Goal: Find specific page/section: Find specific page/section

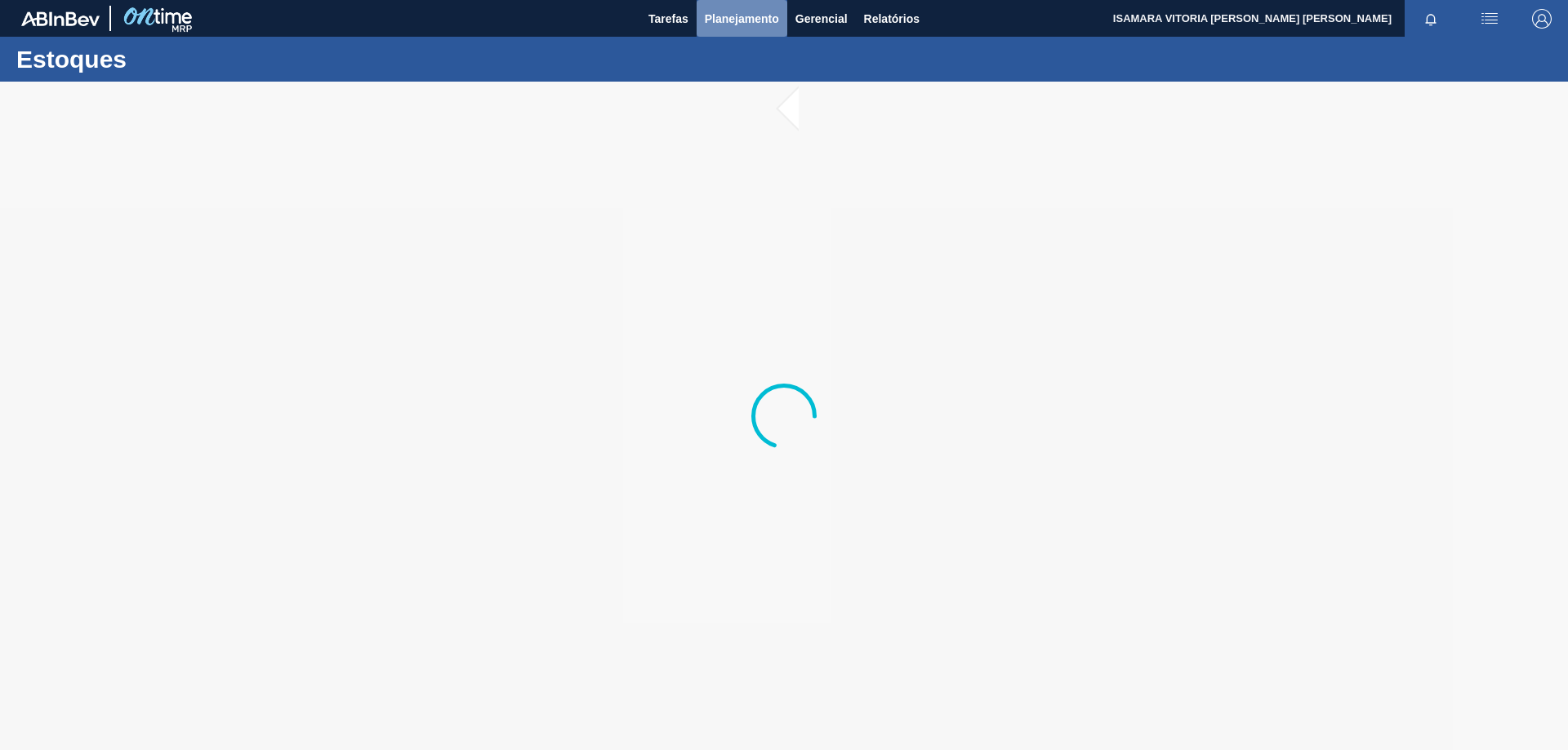
click at [757, 11] on span "Planejamento" at bounding box center [742, 19] width 75 height 19
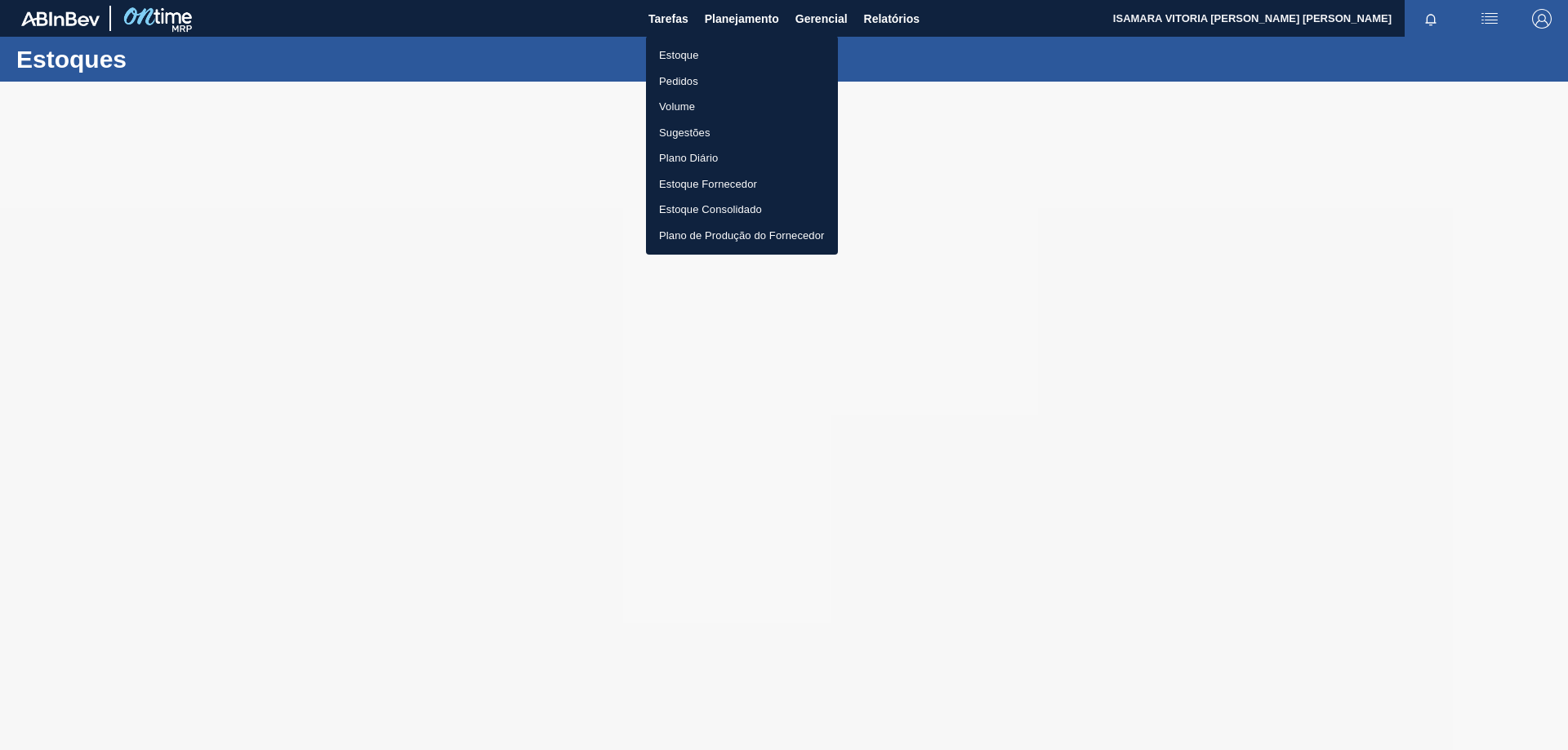
click at [670, 75] on li "Pedidos" at bounding box center [742, 81] width 192 height 26
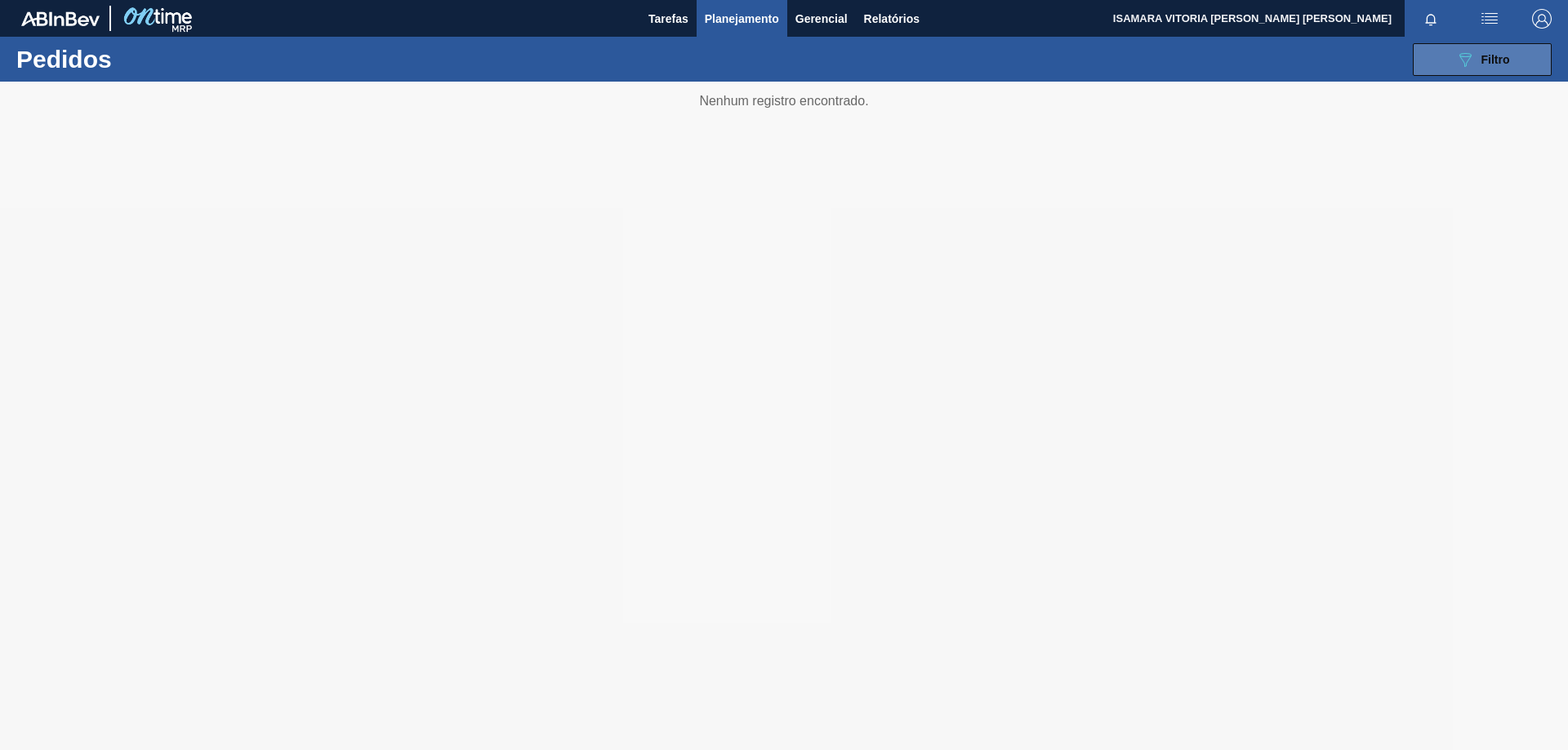
click at [1500, 62] on span "Filtro" at bounding box center [1496, 59] width 29 height 13
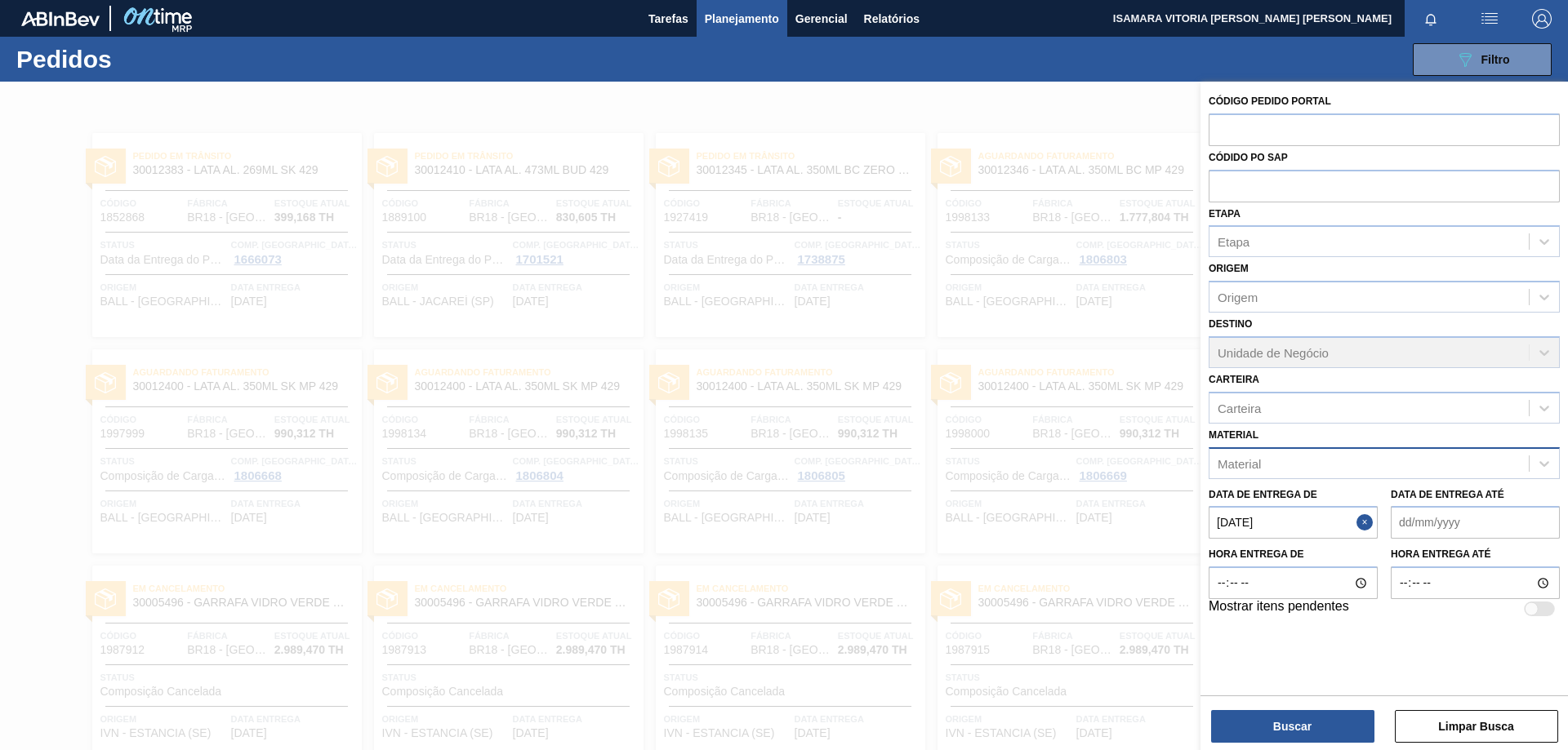
click at [1413, 462] on div "Material" at bounding box center [1368, 463] width 319 height 24
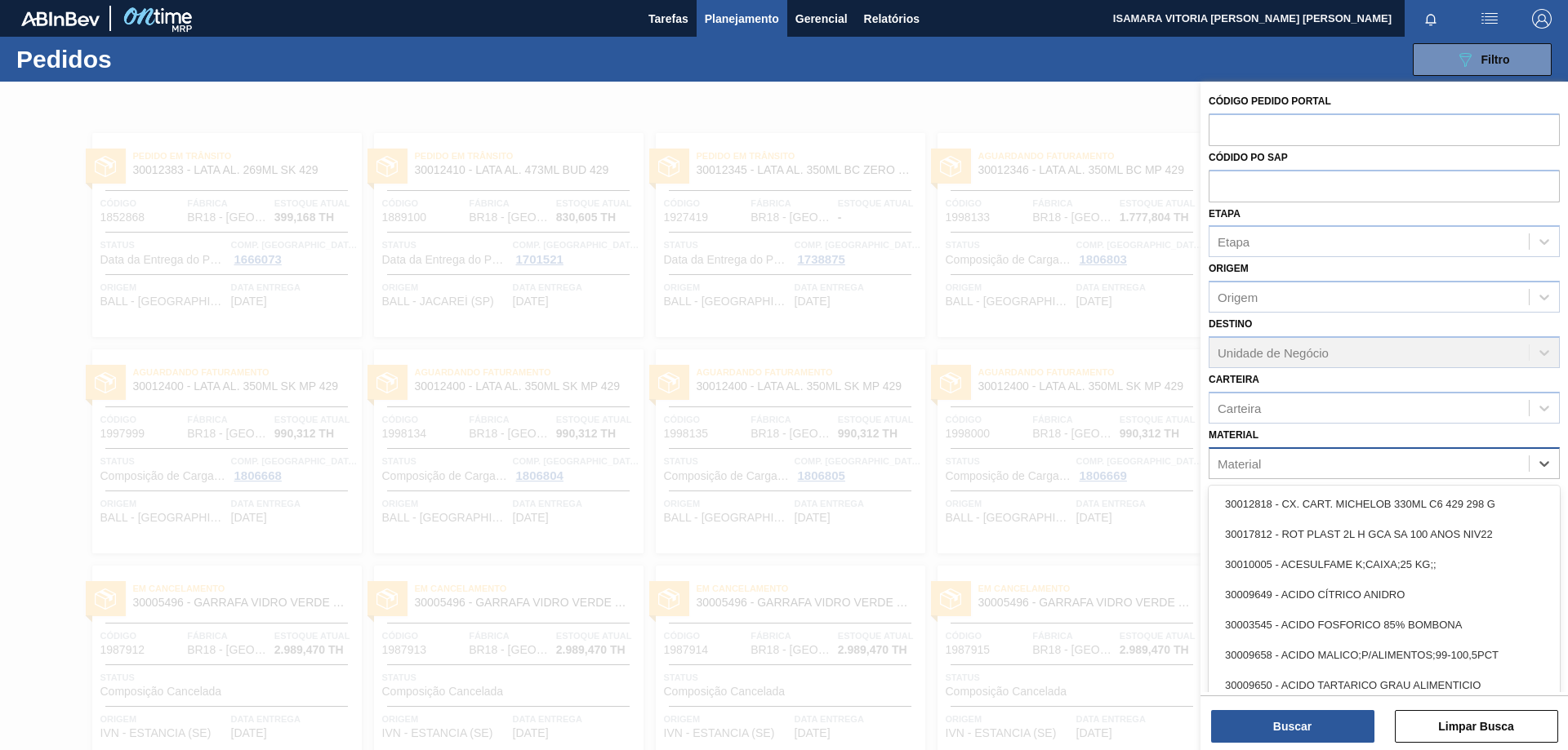
paste input "30030745"
type input "30030745"
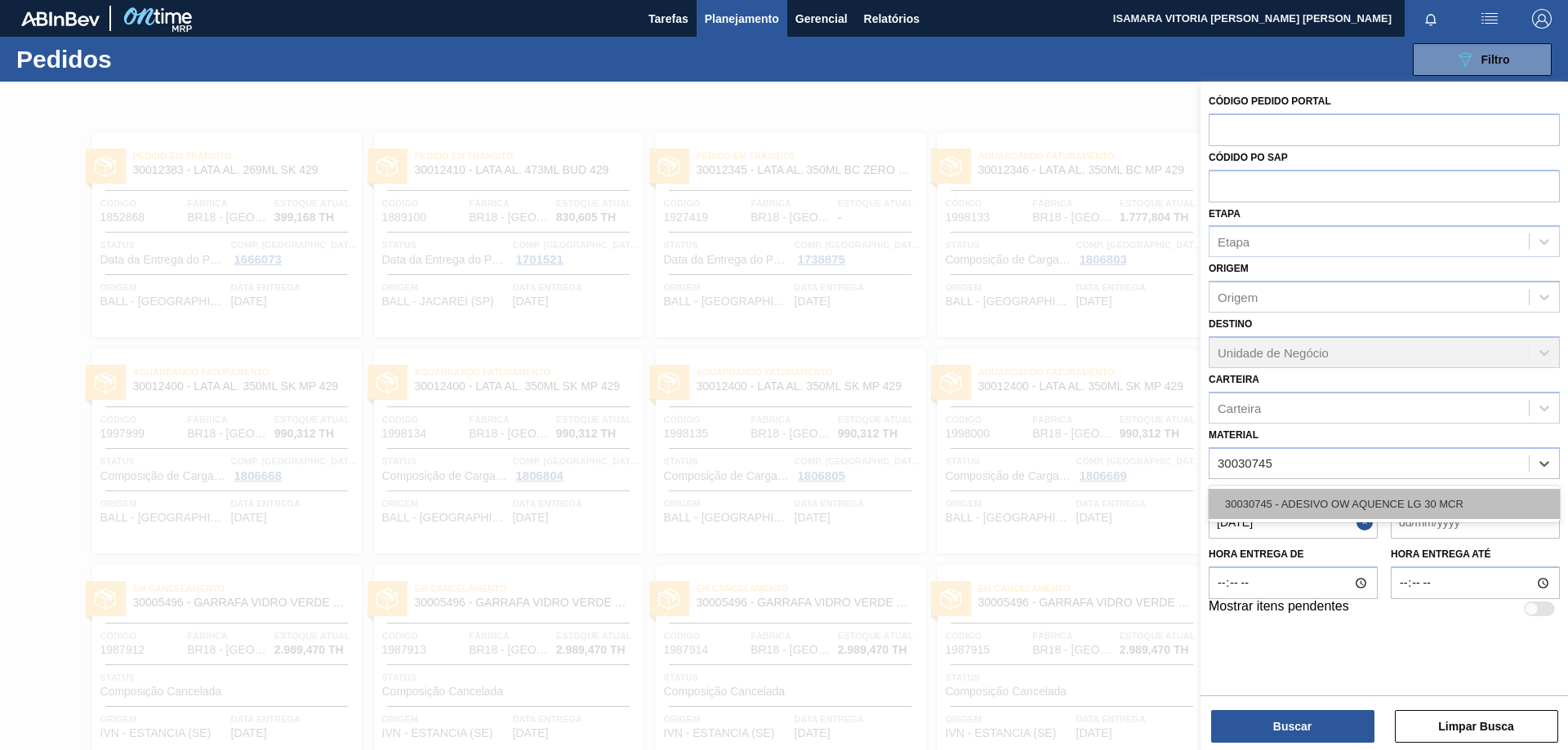
click at [1322, 505] on div "30030745 - ADESIVO OW AQUENCE LG 30 MCR" at bounding box center [1383, 505] width 351 height 30
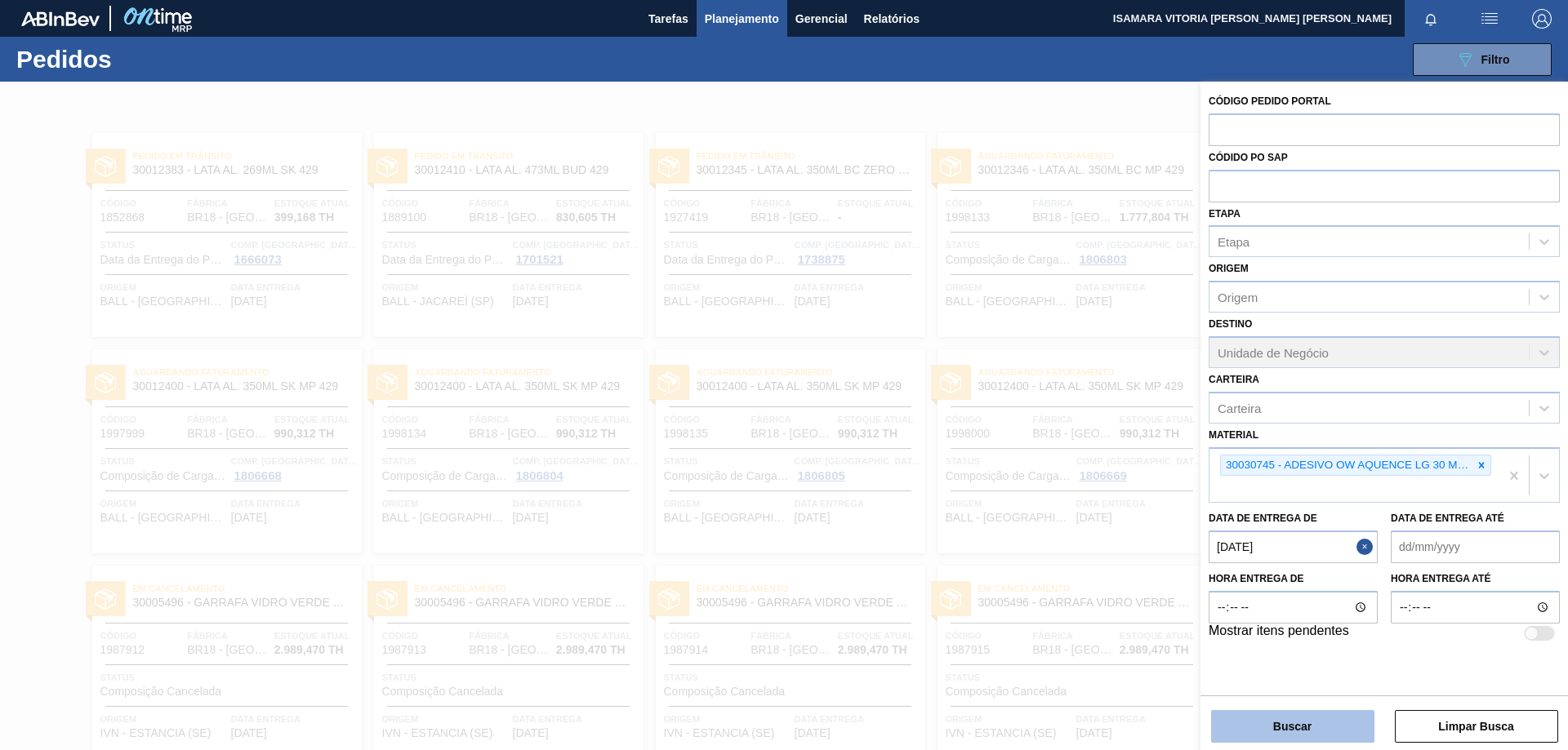
click at [1337, 719] on button "Buscar" at bounding box center [1292, 726] width 163 height 33
